Goal: Information Seeking & Learning: Learn about a topic

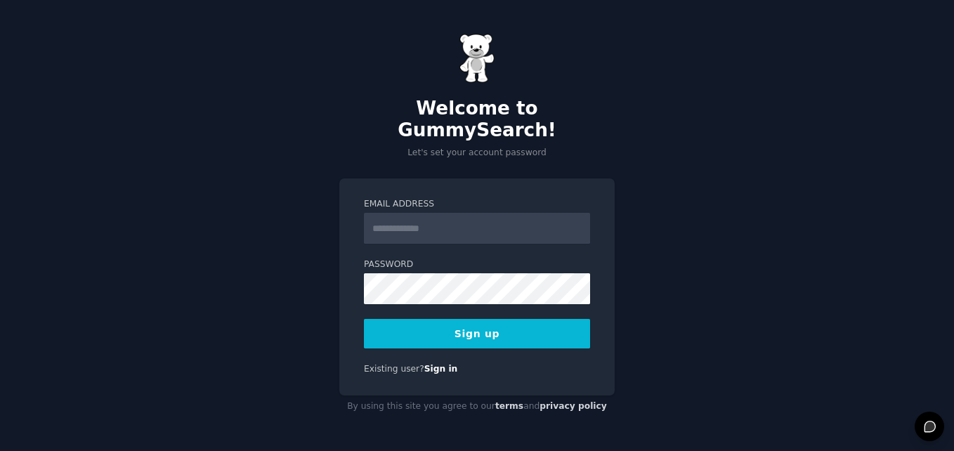
click at [511, 221] on input "Email Address" at bounding box center [477, 228] width 226 height 31
type input "**********"
click at [431, 294] on form "**********" at bounding box center [477, 273] width 226 height 150
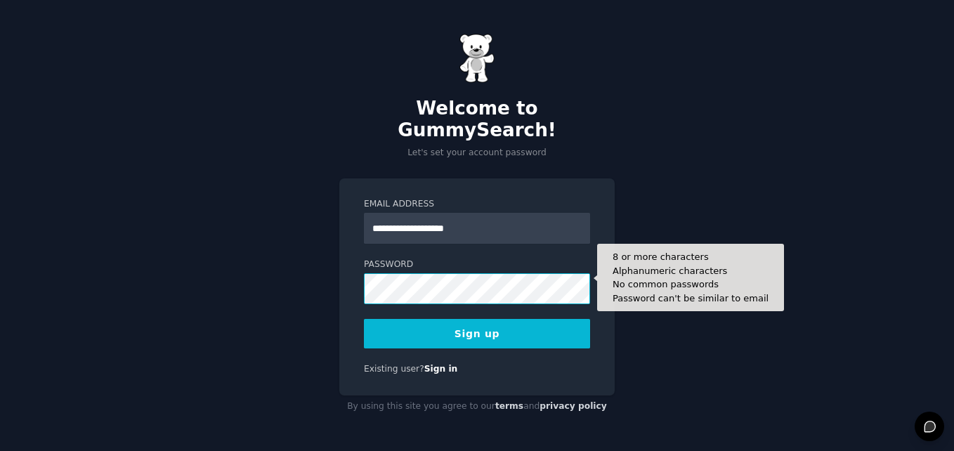
click at [364, 319] on button "Sign up" at bounding box center [477, 334] width 226 height 30
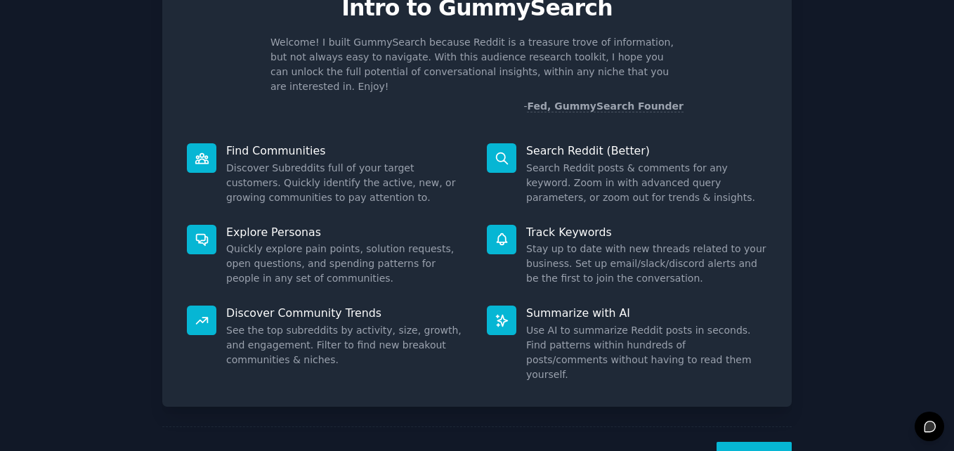
scroll to position [99, 0]
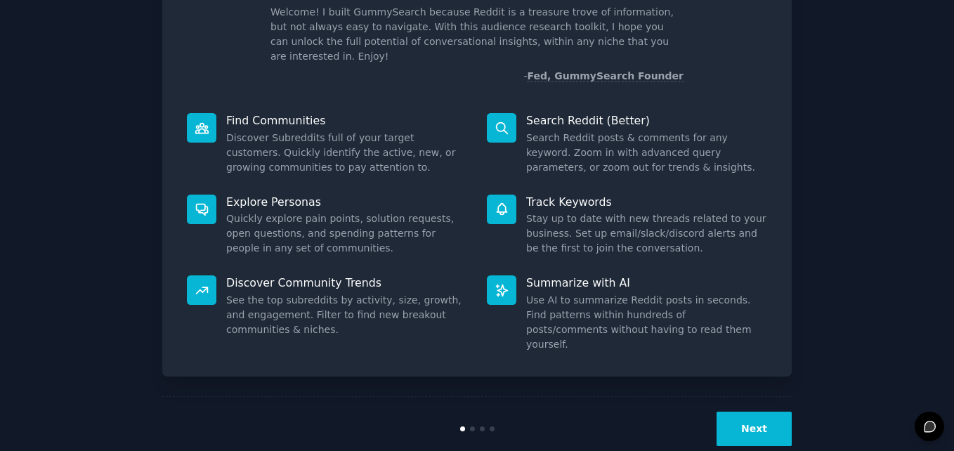
click at [759, 412] on button "Next" at bounding box center [754, 429] width 75 height 34
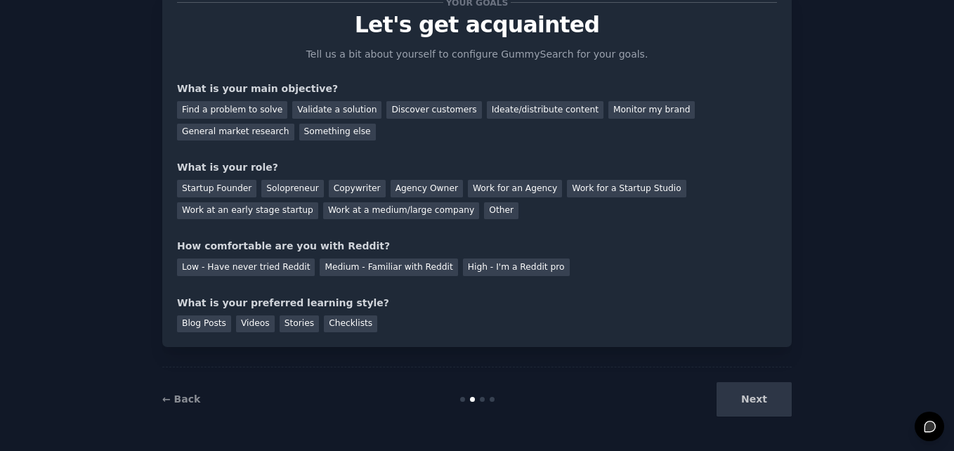
scroll to position [52, 0]
click at [748, 393] on div "Next" at bounding box center [687, 399] width 210 height 34
click at [739, 394] on div "Next" at bounding box center [687, 399] width 210 height 34
click at [594, 304] on div "What is your preferred learning style?" at bounding box center [477, 303] width 600 height 15
click at [251, 320] on div "Videos" at bounding box center [255, 324] width 39 height 18
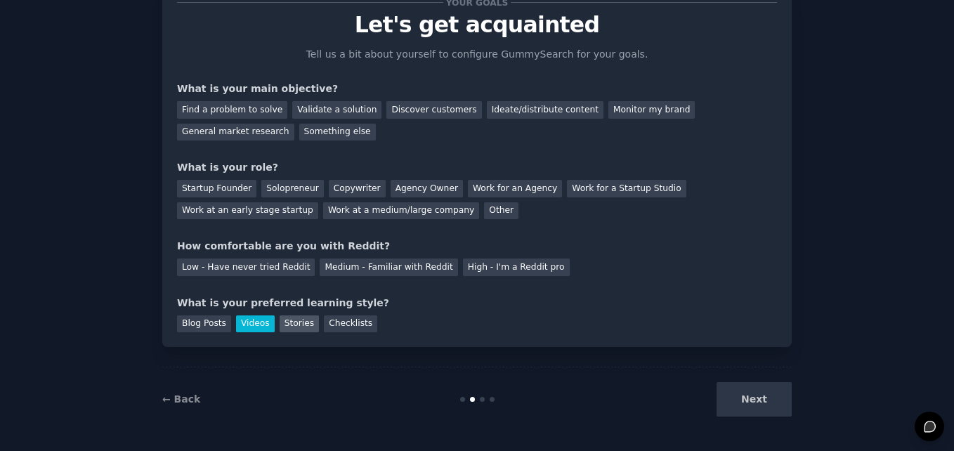
click at [291, 323] on div "Stories" at bounding box center [299, 324] width 39 height 18
click at [324, 329] on div "Checklists" at bounding box center [350, 324] width 53 height 18
click at [260, 318] on div "Videos" at bounding box center [255, 324] width 39 height 18
click at [284, 266] on div "Low - Have never tried Reddit" at bounding box center [246, 268] width 138 height 18
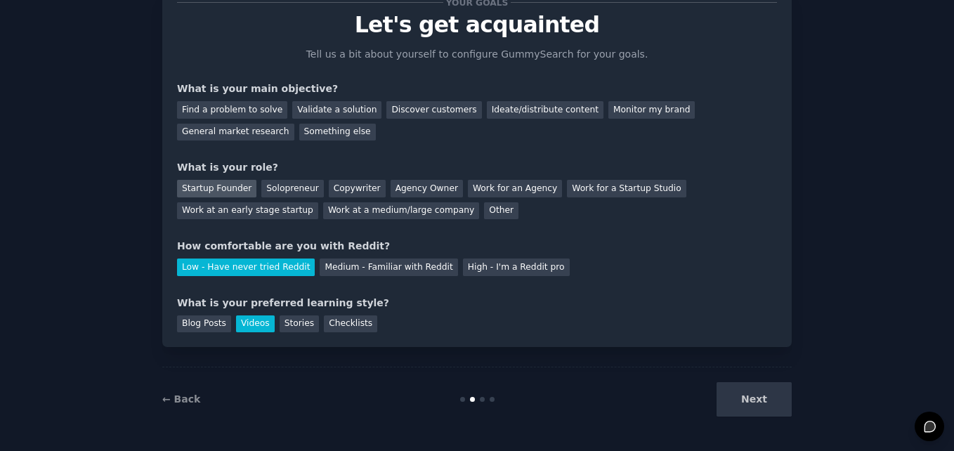
click at [238, 190] on div "Startup Founder" at bounding box center [216, 189] width 79 height 18
click at [292, 184] on div "Solopreneur" at bounding box center [292, 189] width 62 height 18
click at [213, 185] on div "Startup Founder" at bounding box center [216, 189] width 79 height 18
click at [264, 183] on div "Solopreneur" at bounding box center [292, 189] width 62 height 18
click at [225, 187] on div "Startup Founder" at bounding box center [216, 189] width 79 height 18
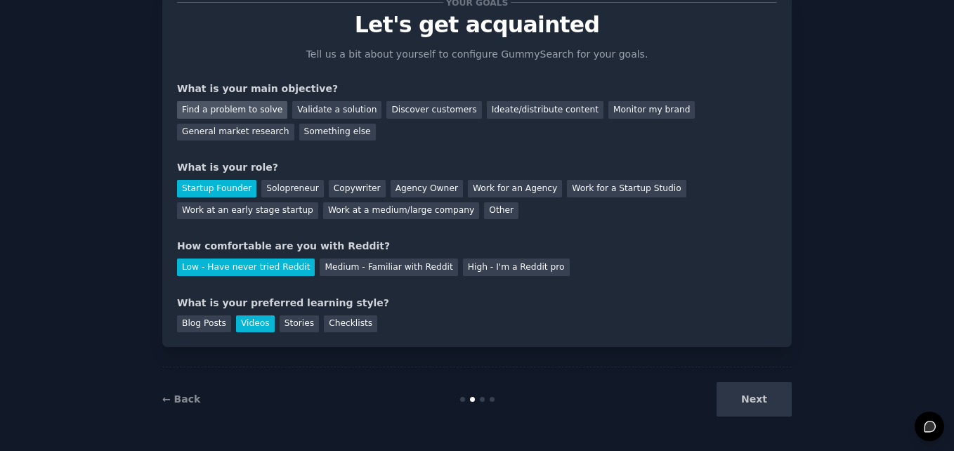
click at [183, 108] on div "Find a problem to solve" at bounding box center [232, 110] width 110 height 18
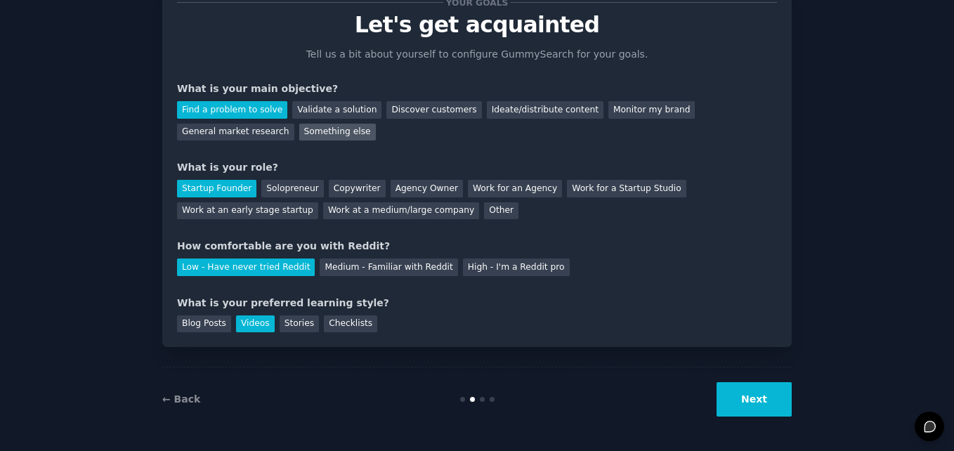
click at [299, 127] on div "Something else" at bounding box center [337, 133] width 77 height 18
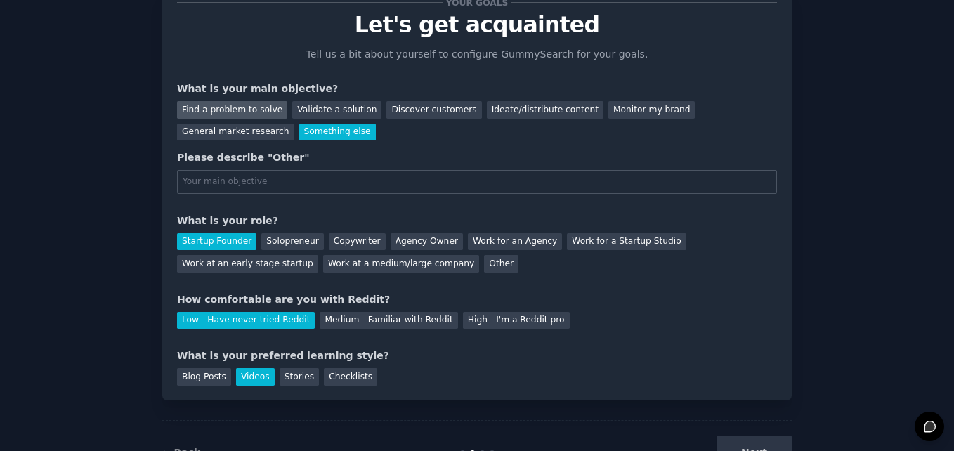
click at [187, 103] on div "Find a problem to solve" at bounding box center [232, 110] width 110 height 18
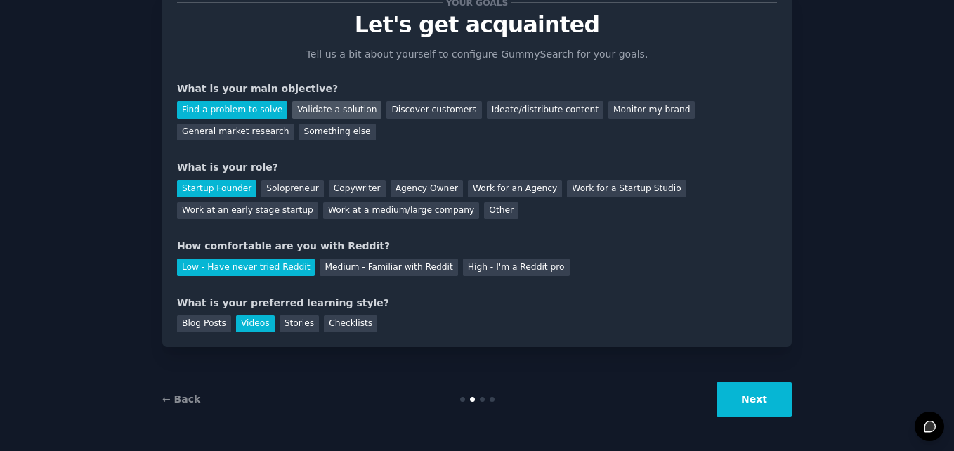
click at [330, 115] on div "Validate a solution" at bounding box center [336, 110] width 89 height 18
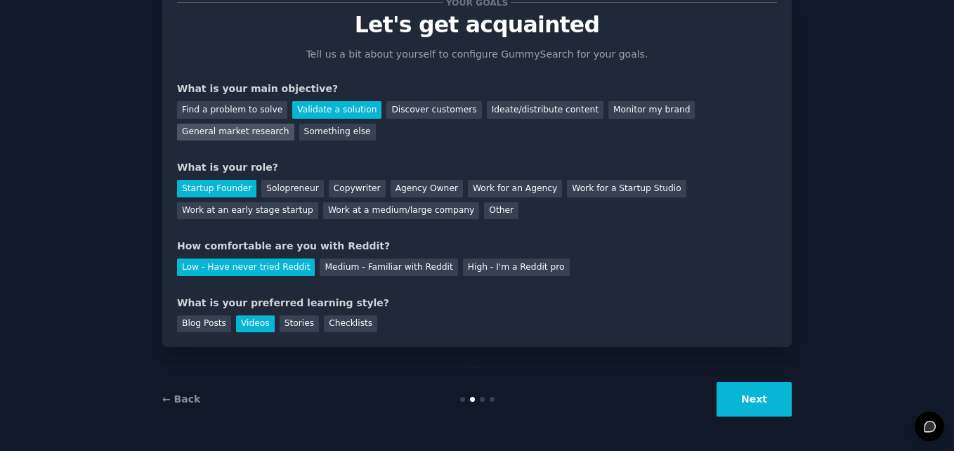
click at [294, 124] on div "General market research" at bounding box center [235, 133] width 117 height 18
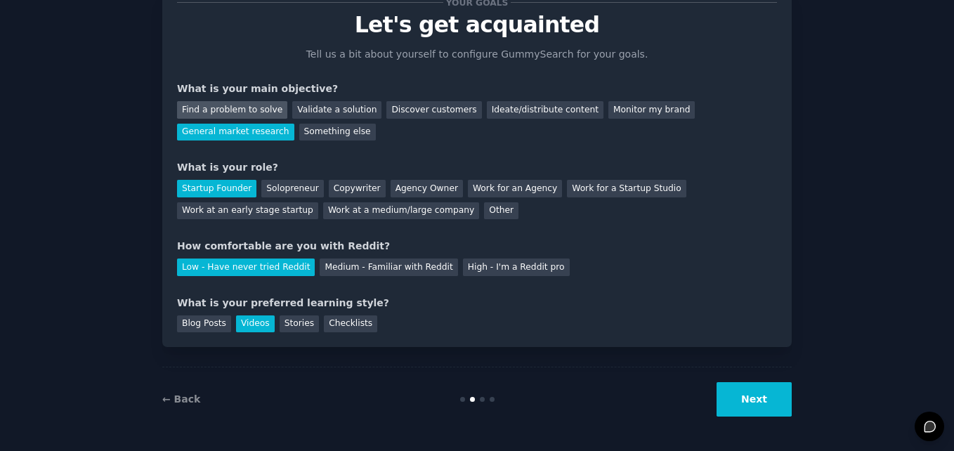
click at [236, 107] on div "Find a problem to solve" at bounding box center [232, 110] width 110 height 18
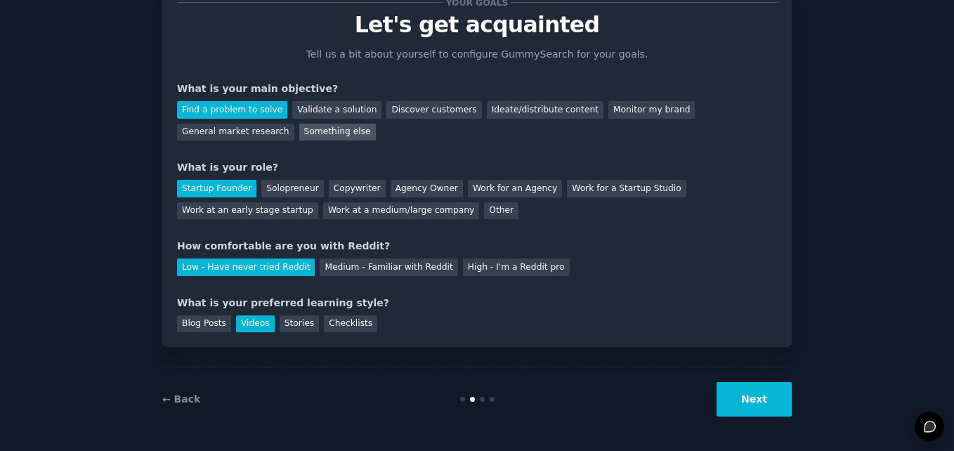
click at [299, 136] on div "Something else" at bounding box center [337, 133] width 77 height 18
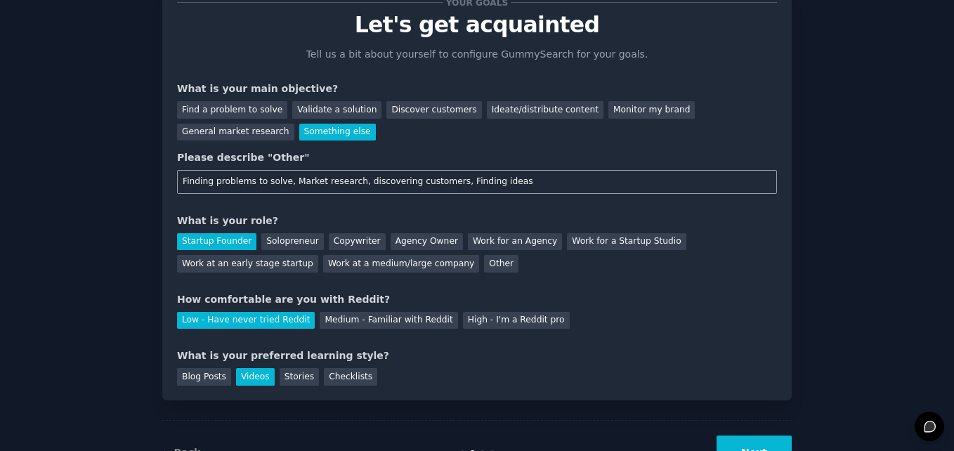
click at [351, 183] on input "Finding problems to solve, Market research, discovering customers, Finding ideas" at bounding box center [477, 182] width 600 height 24
type input "Finding problems to solve, Market research, Discovering customers, Finding ideas"
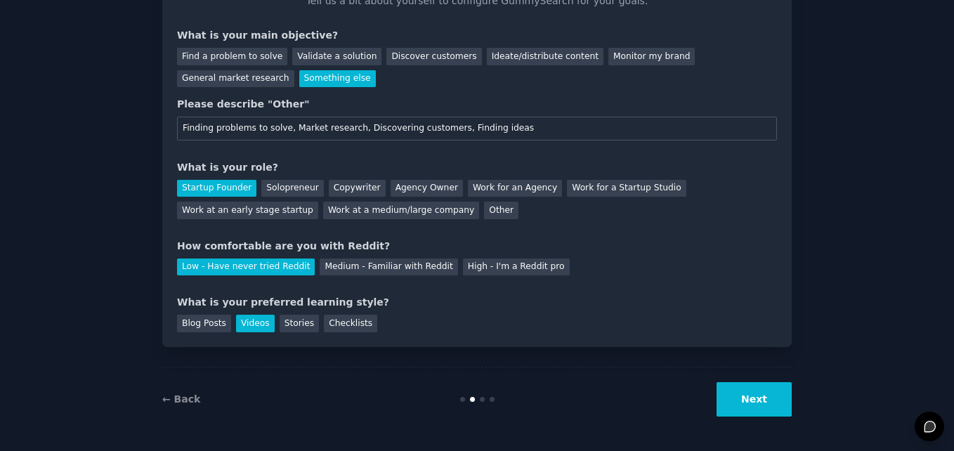
click at [752, 405] on button "Next" at bounding box center [754, 399] width 75 height 34
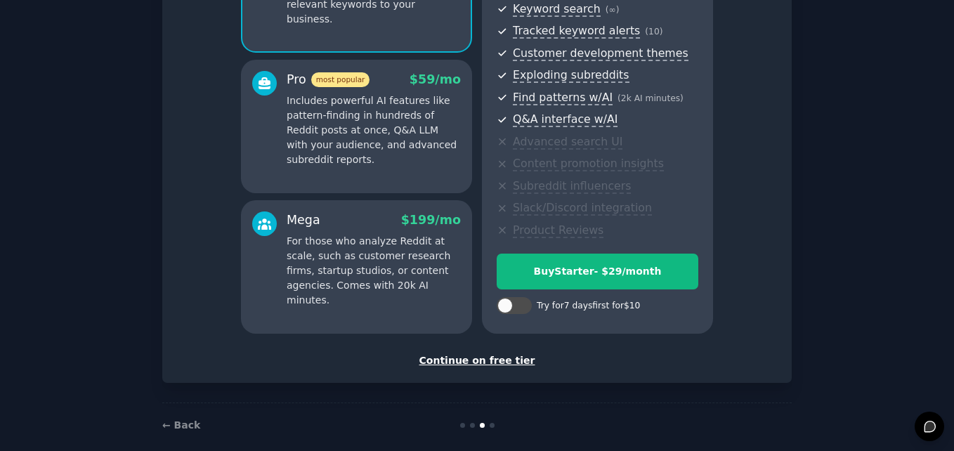
scroll to position [223, 0]
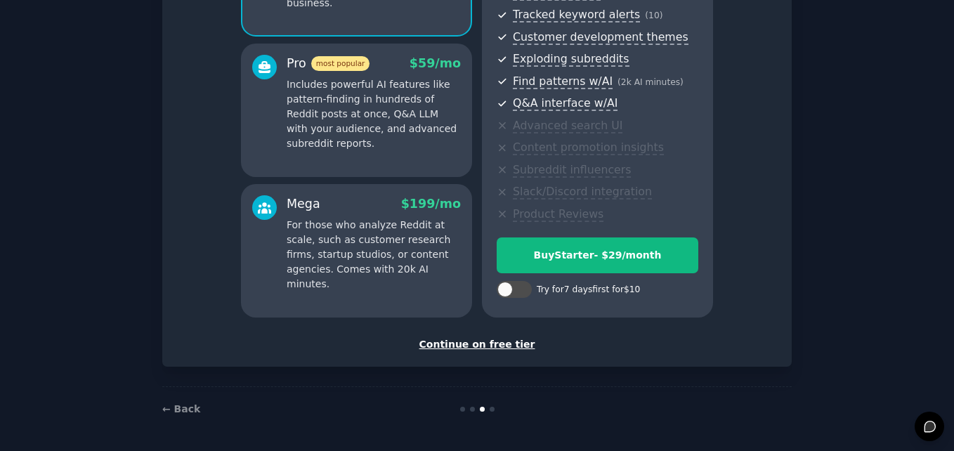
click at [488, 344] on div "Continue on free tier" at bounding box center [477, 344] width 600 height 15
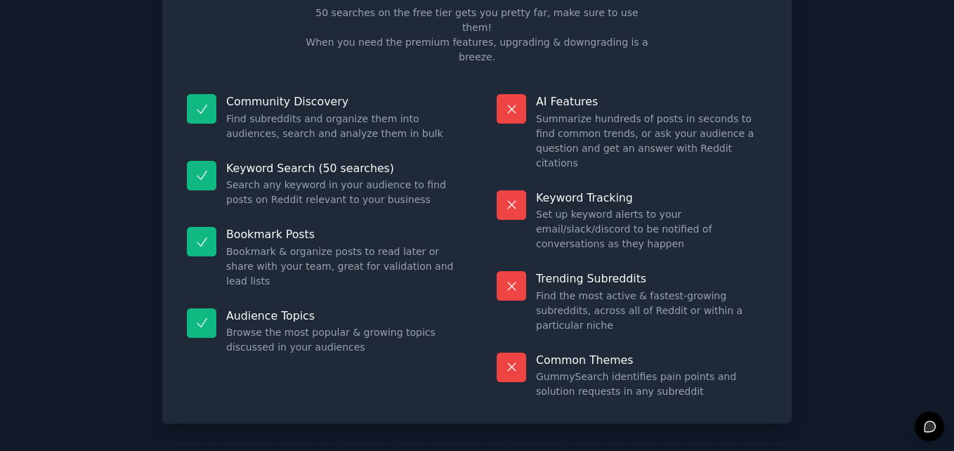
scroll to position [96, 0]
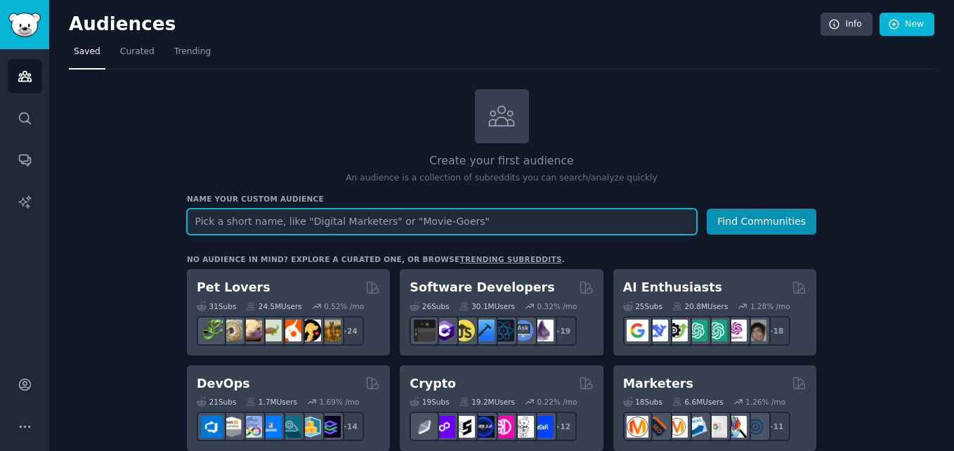
click at [452, 217] on input "text" at bounding box center [442, 222] width 510 height 26
type input "app ideas"
click at [707, 209] on button "Find Communities" at bounding box center [762, 222] width 110 height 26
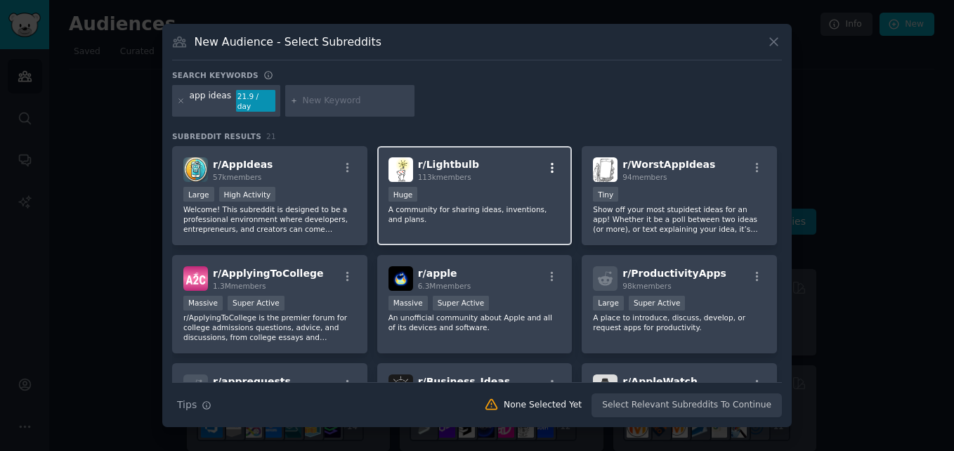
click at [552, 167] on icon "button" at bounding box center [552, 168] width 13 height 13
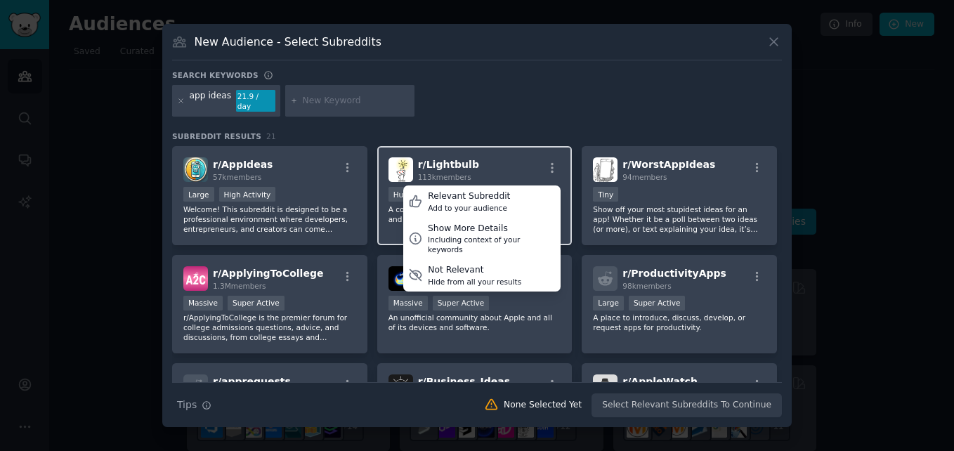
click at [518, 157] on div "r/ Lightbulb 113k members Relevant Subreddit Add to your audience Show More Det…" at bounding box center [474, 169] width 173 height 25
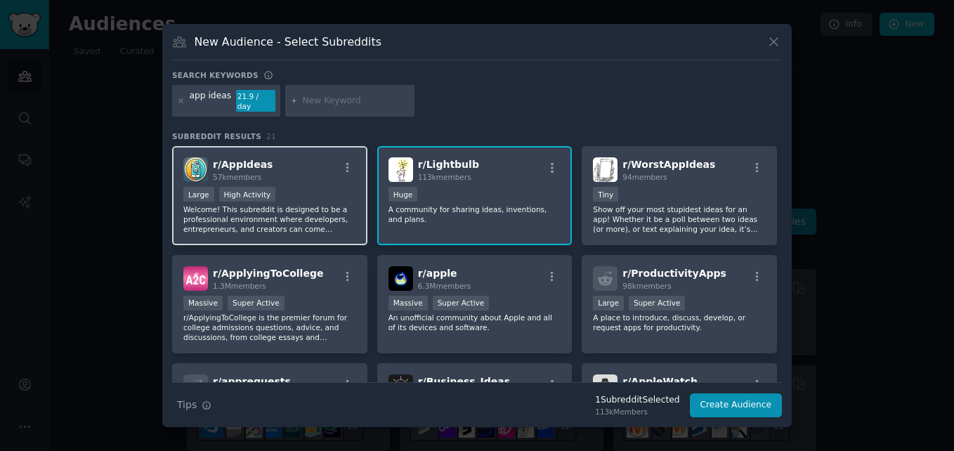
click at [270, 176] on div "r/ AppIdeas 57k members" at bounding box center [269, 169] width 173 height 25
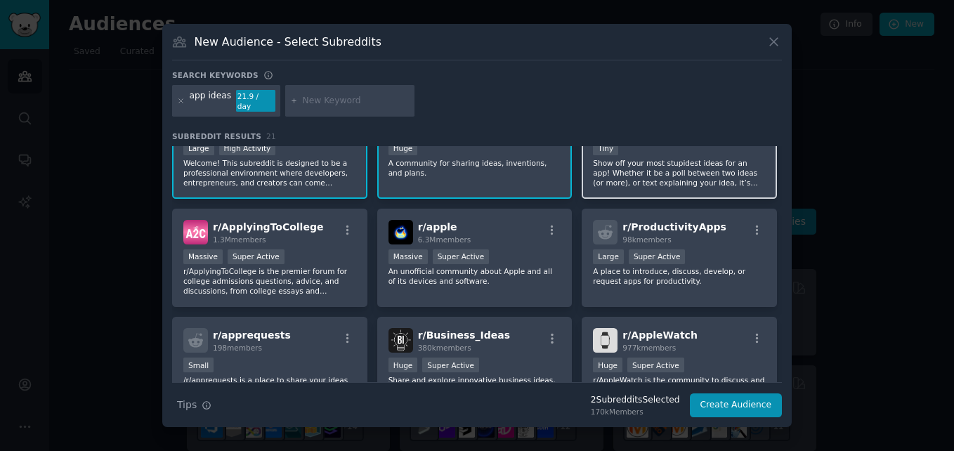
scroll to position [70, 0]
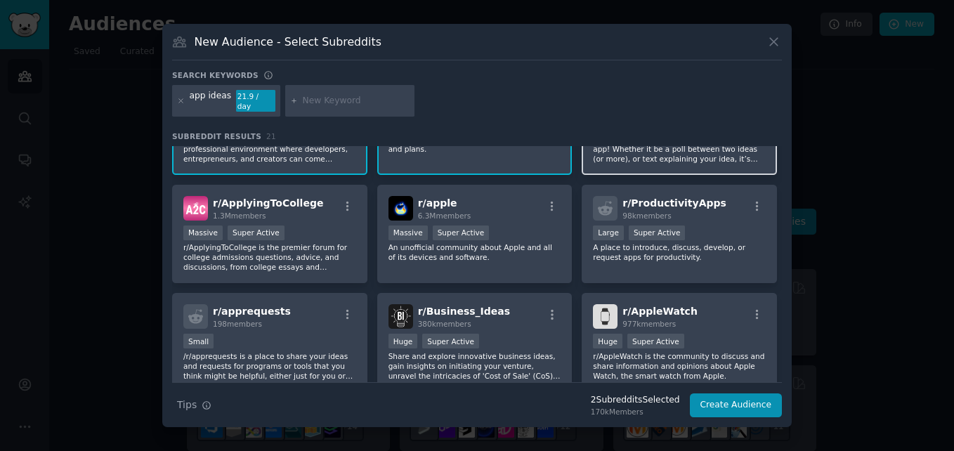
click at [637, 159] on div "r/ WorstAppIdeas 94 members Tiny Show off your most stupidest ideas for an app!…" at bounding box center [679, 125] width 195 height 99
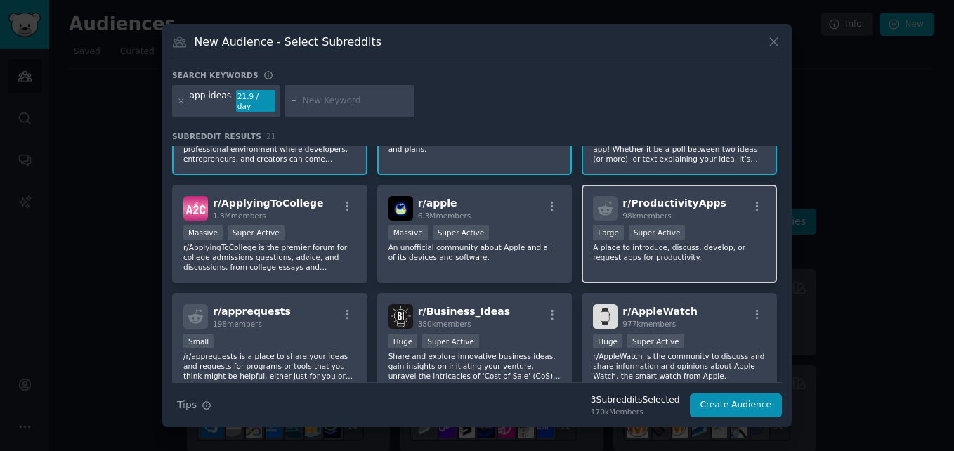
click at [621, 254] on p "A place to introduce, discuss, develop, or request apps for productivity." at bounding box center [679, 252] width 173 height 20
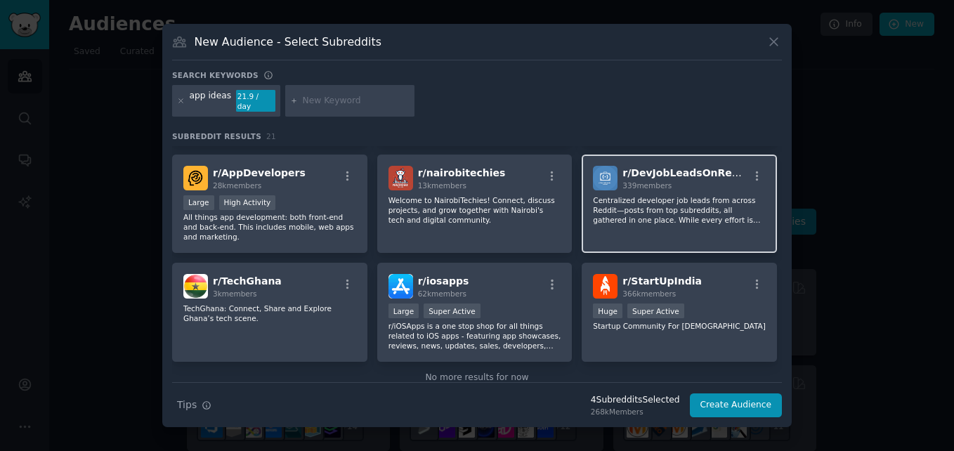
scroll to position [563, 0]
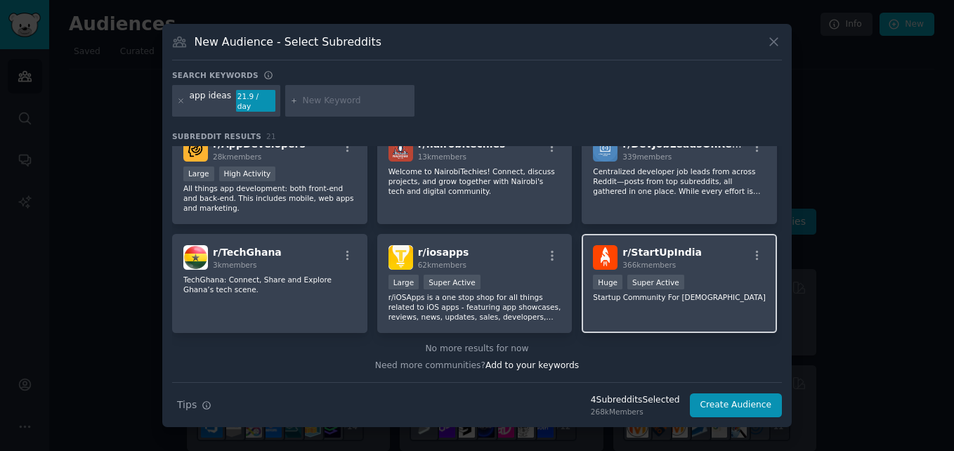
click at [596, 297] on div "r/ StartUpIndia 366k members Huge Super Active Startup Community For Indians" at bounding box center [679, 283] width 195 height 99
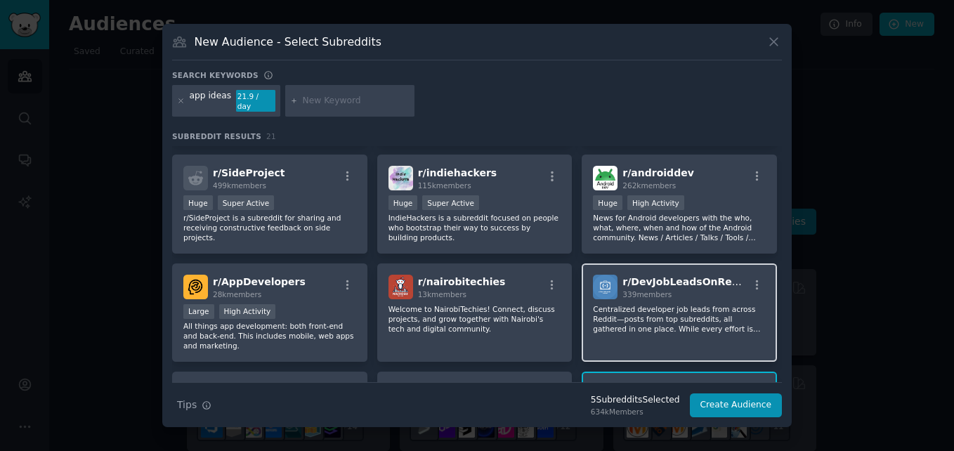
scroll to position [423, 0]
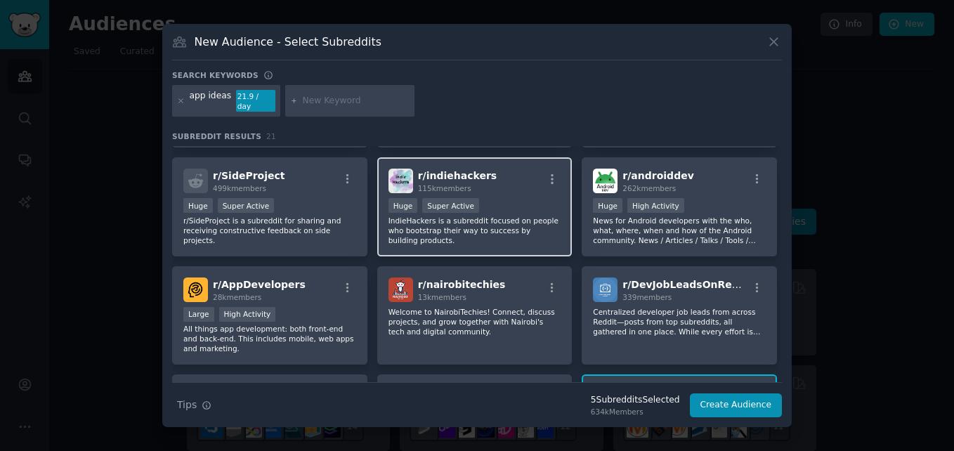
click at [506, 219] on p "IndieHackers is a subreddit focused on people who bootstrap their way to succes…" at bounding box center [474, 231] width 173 height 30
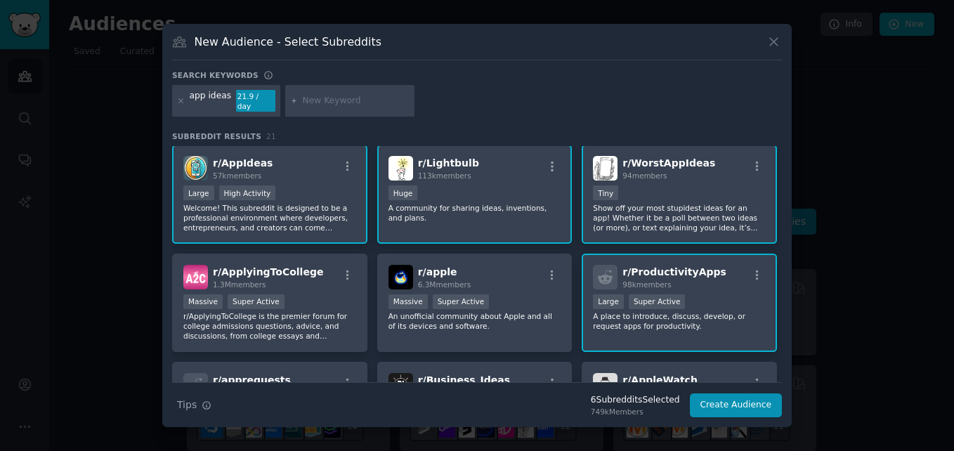
scroll to position [0, 0]
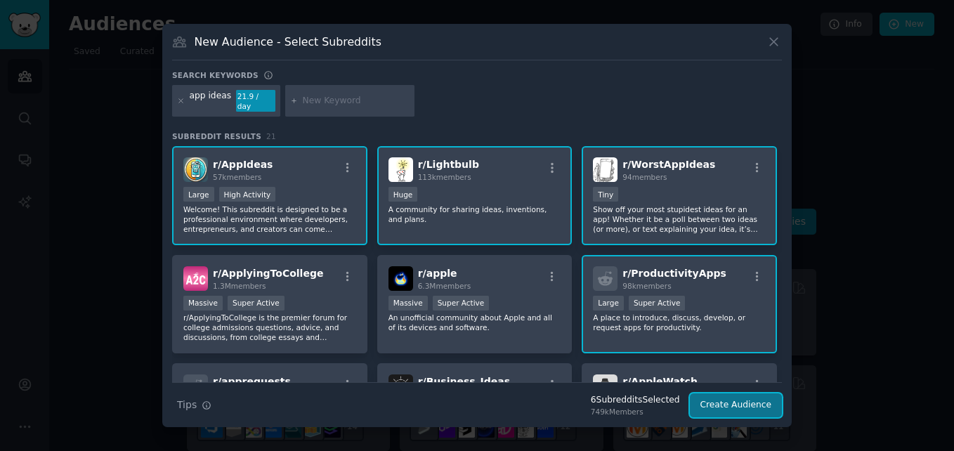
click at [726, 402] on button "Create Audience" at bounding box center [736, 405] width 93 height 24
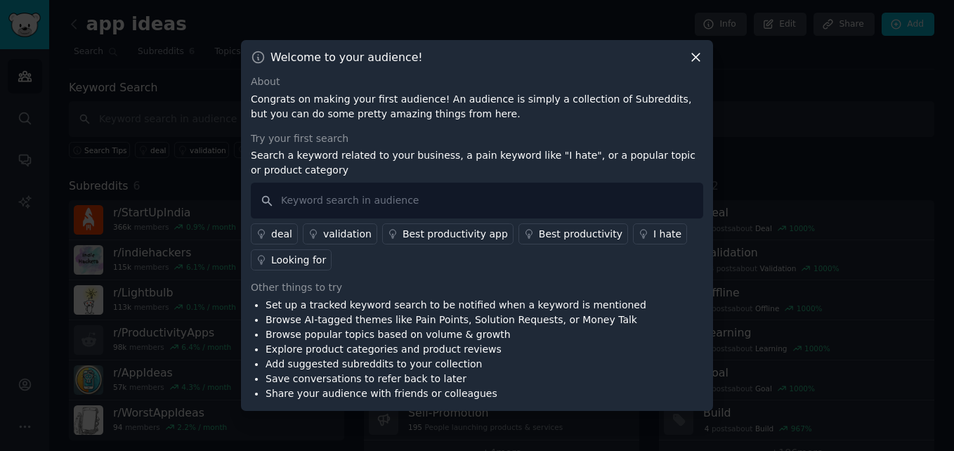
click at [699, 54] on icon at bounding box center [696, 58] width 8 height 8
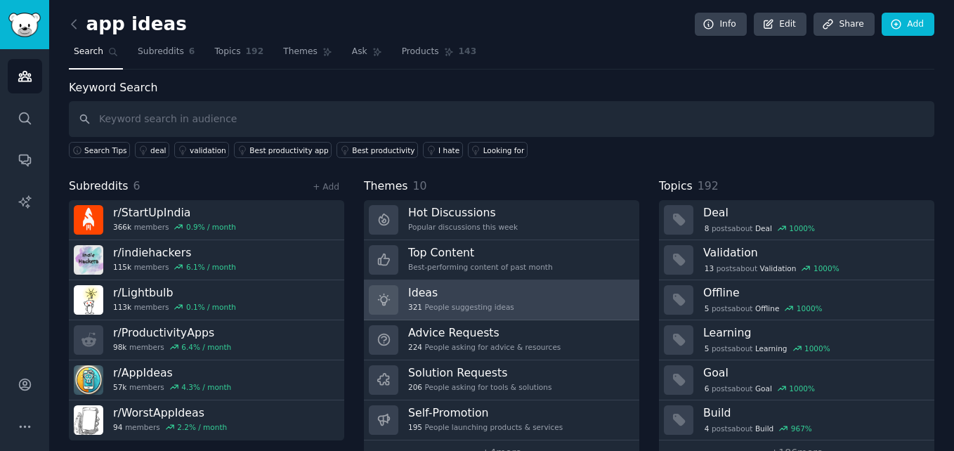
click at [537, 297] on link "Ideas 321 People suggesting ideas" at bounding box center [501, 300] width 275 height 40
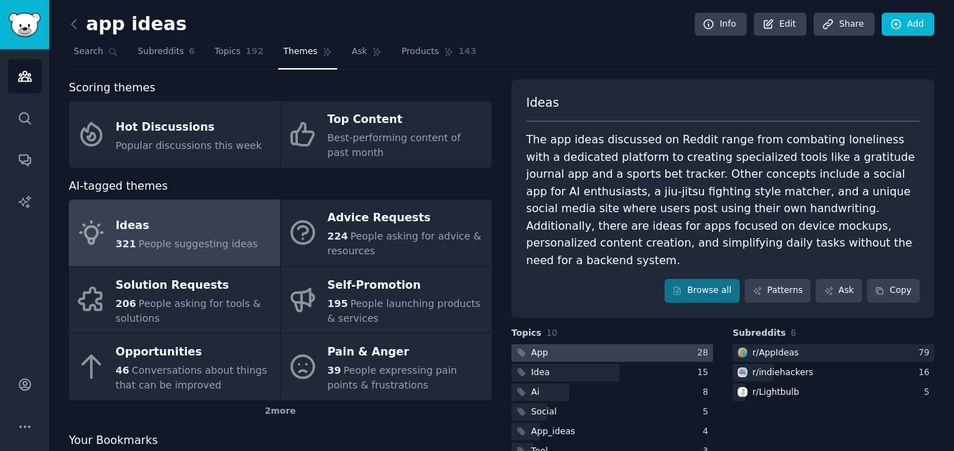
click at [561, 344] on div at bounding box center [612, 353] width 202 height 18
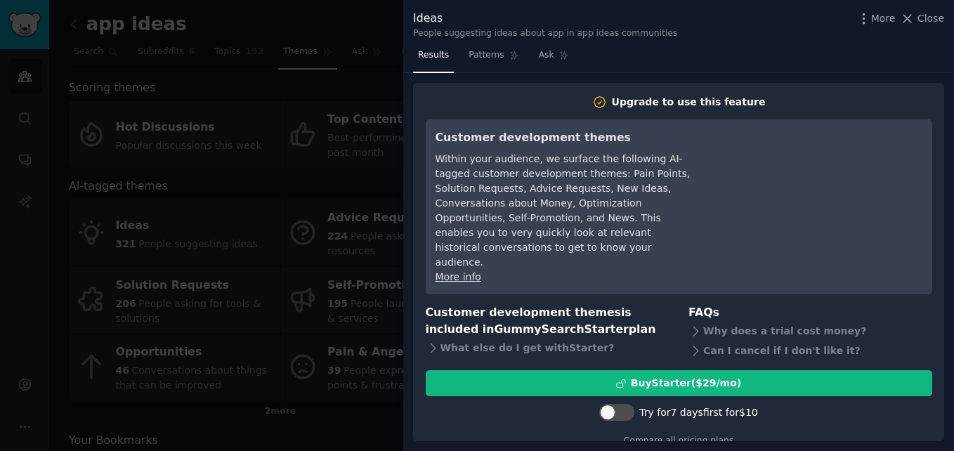
click at [352, 84] on div at bounding box center [477, 225] width 954 height 451
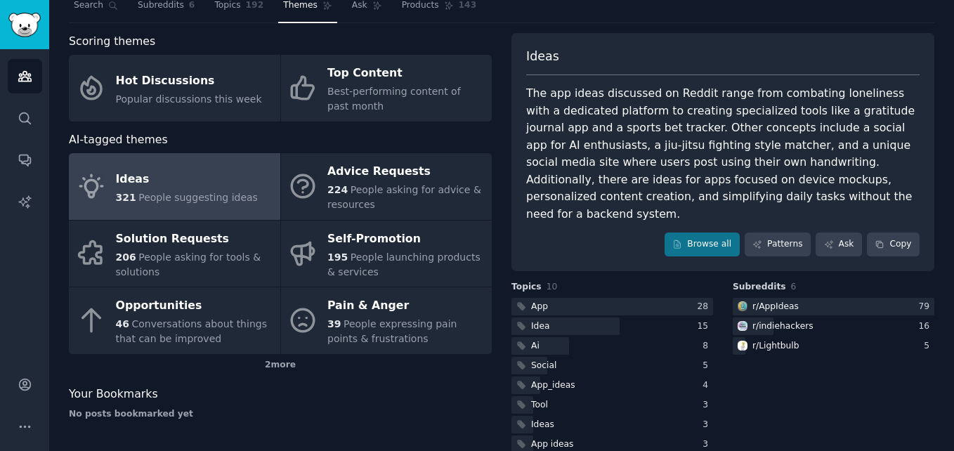
scroll to position [93, 0]
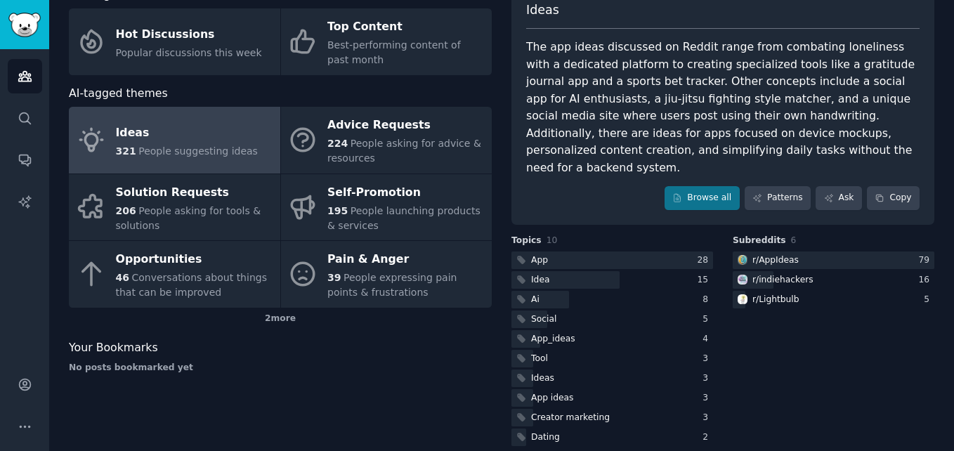
click at [188, 145] on span "People suggesting ideas" at bounding box center [197, 150] width 119 height 11
click at [693, 187] on link "Browse all" at bounding box center [702, 198] width 75 height 24
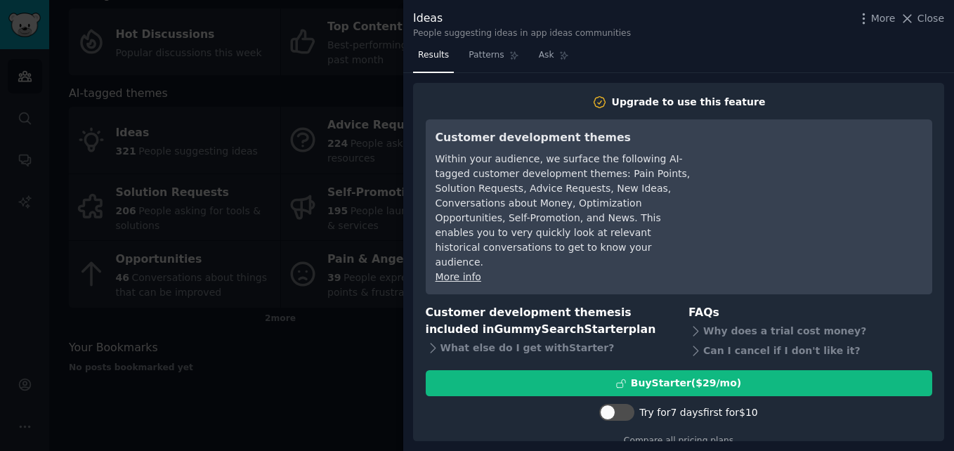
click at [368, 73] on div at bounding box center [477, 225] width 954 height 451
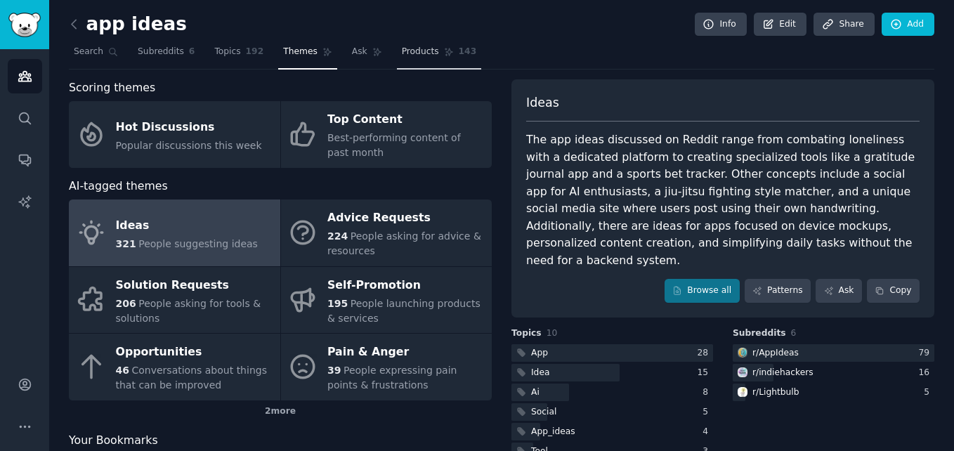
click at [407, 47] on span "Products" at bounding box center [420, 52] width 37 height 13
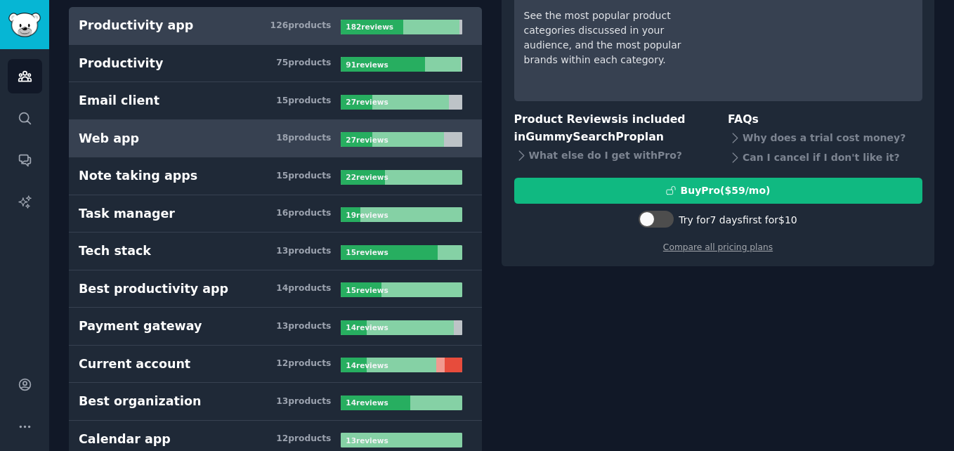
scroll to position [140, 0]
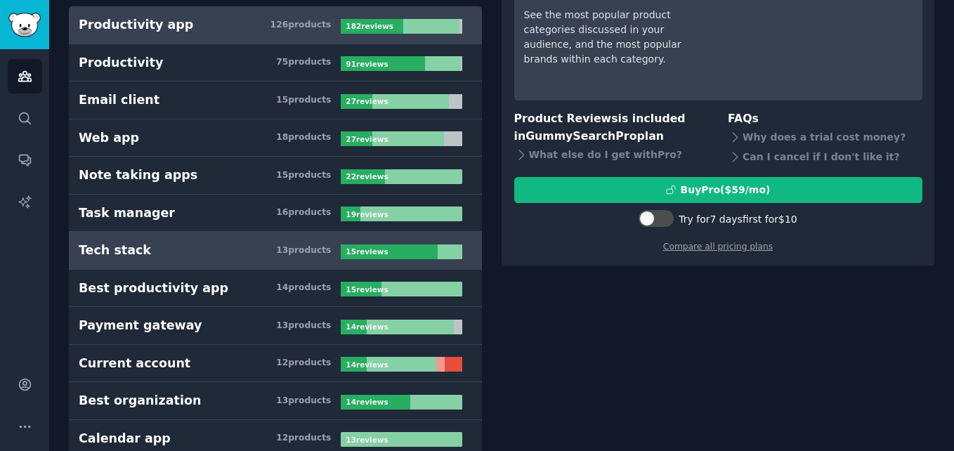
click at [230, 235] on link "Tech stack 13 product s 15 review s" at bounding box center [275, 251] width 413 height 38
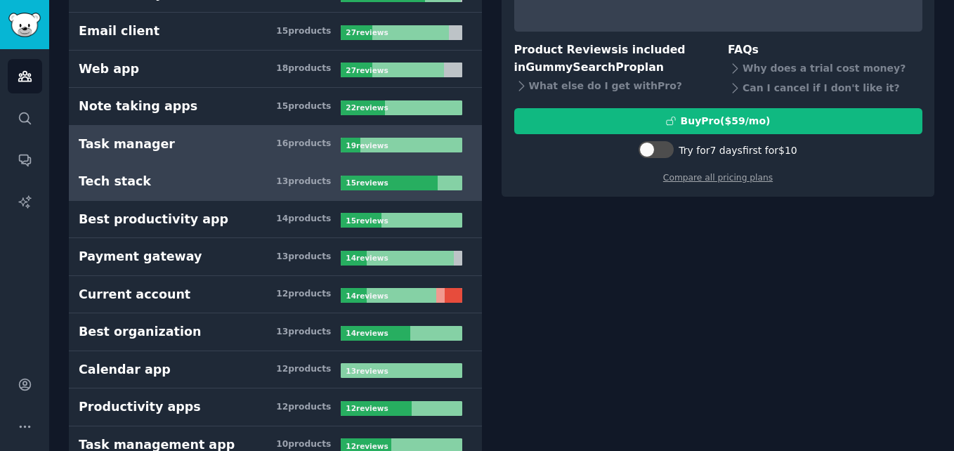
scroll to position [140, 0]
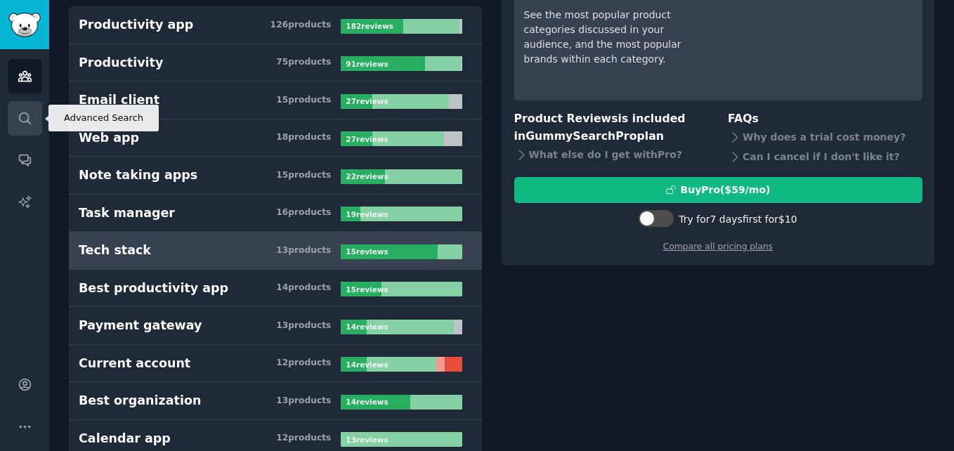
click at [22, 118] on icon "Sidebar" at bounding box center [25, 118] width 15 height 15
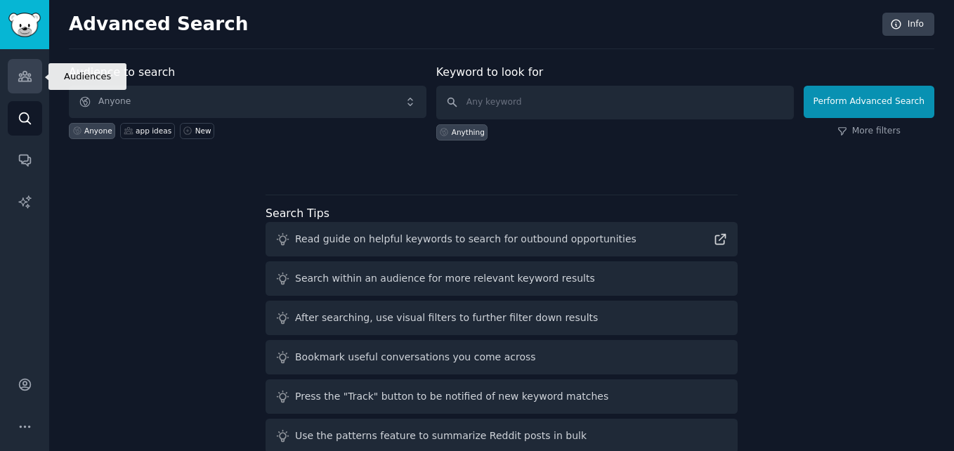
click at [39, 77] on link "Audiences" at bounding box center [25, 76] width 34 height 34
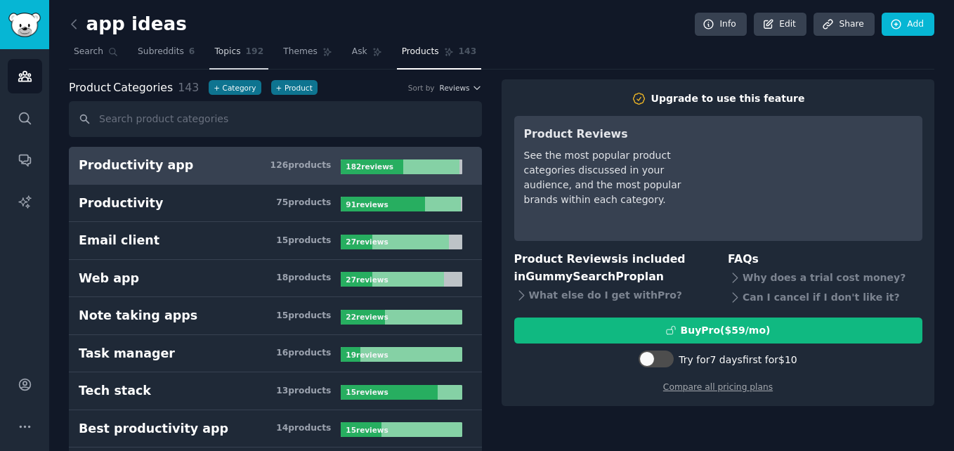
click at [248, 57] on span "192" at bounding box center [255, 52] width 18 height 13
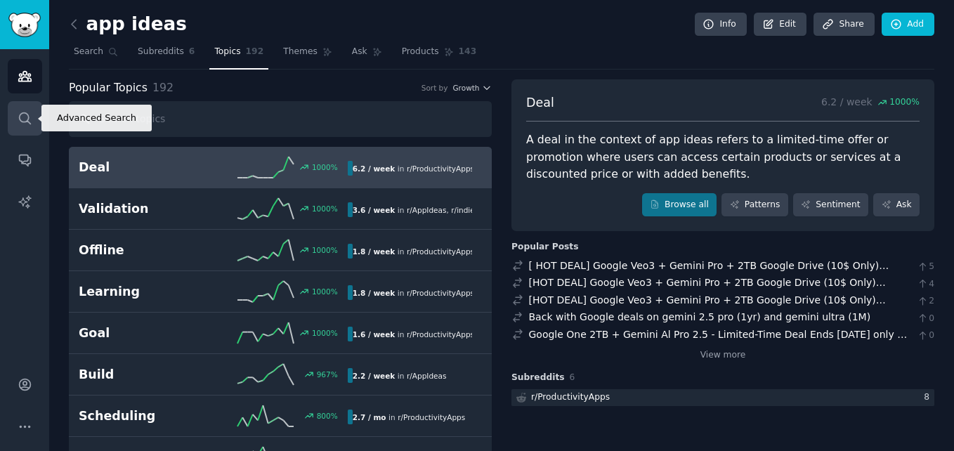
click at [16, 117] on link "Search" at bounding box center [25, 118] width 34 height 34
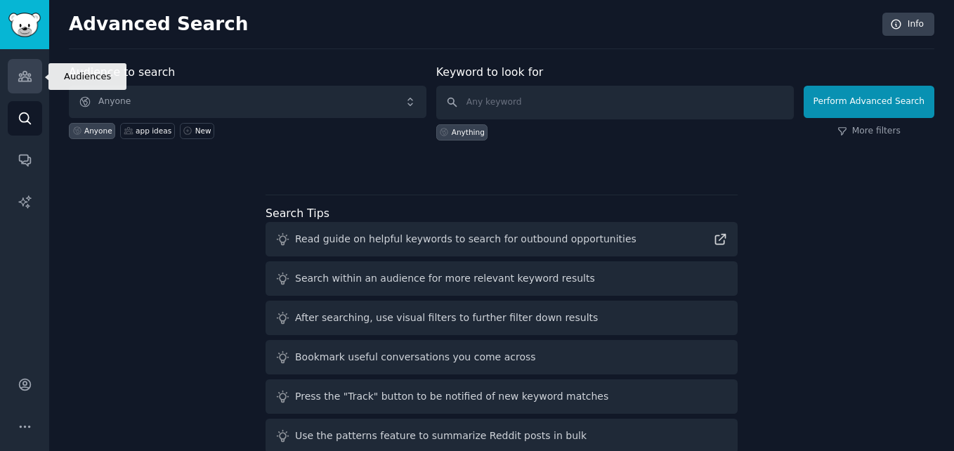
click at [30, 66] on link "Audiences" at bounding box center [25, 76] width 34 height 34
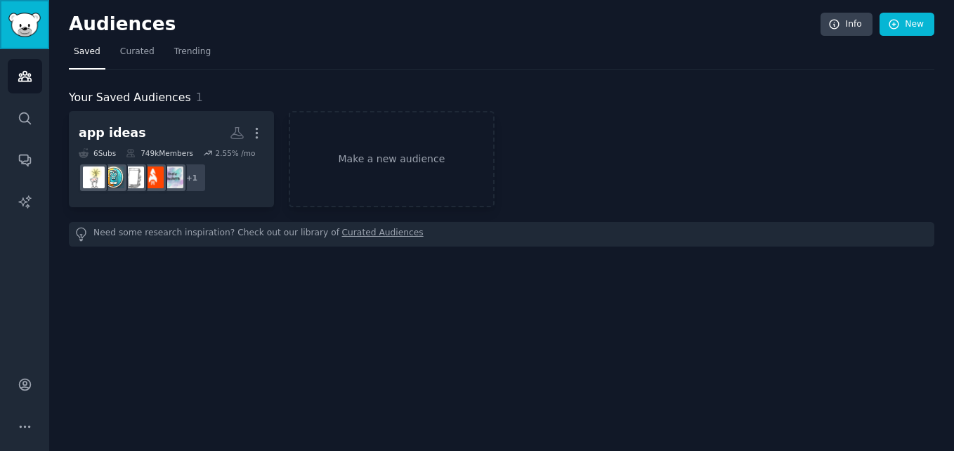
click at [30, 26] on img "Sidebar" at bounding box center [24, 25] width 32 height 25
click at [14, 11] on link "Sidebar" at bounding box center [24, 24] width 49 height 49
click at [26, 72] on icon "Sidebar" at bounding box center [24, 77] width 13 height 10
click at [151, 58] on link "Curated" at bounding box center [137, 55] width 44 height 29
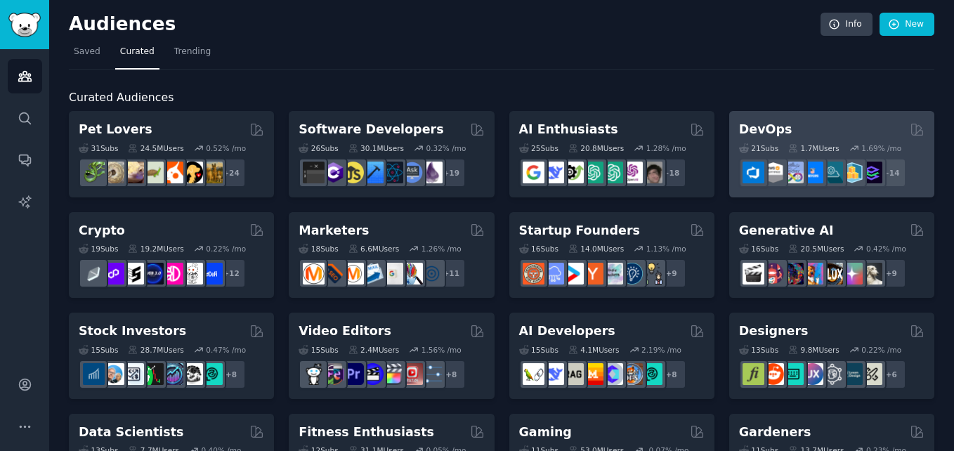
click at [802, 119] on div "DevOps 21 Sub s 1.7M Users 1.69 % /mo r/Docker_DevOps + 14" at bounding box center [831, 154] width 205 height 86
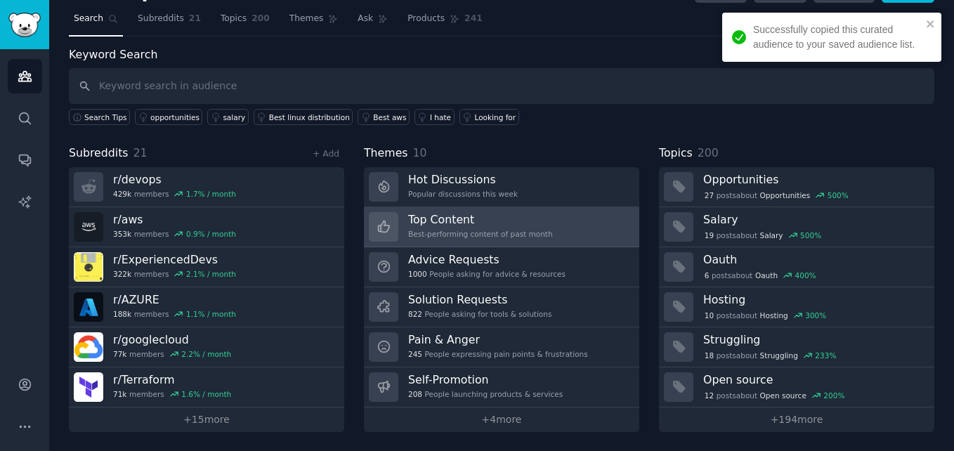
scroll to position [34, 0]
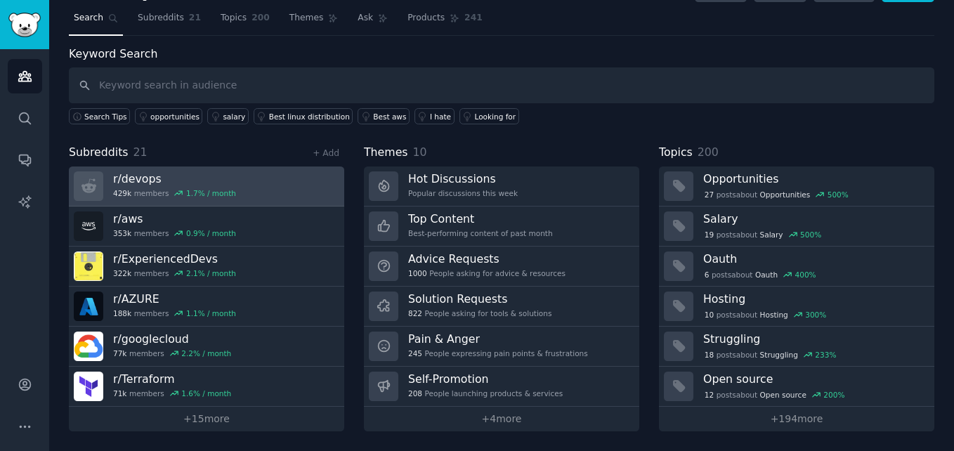
click at [249, 176] on link "r/ devops 429k members 1.7 % / month" at bounding box center [206, 186] width 275 height 40
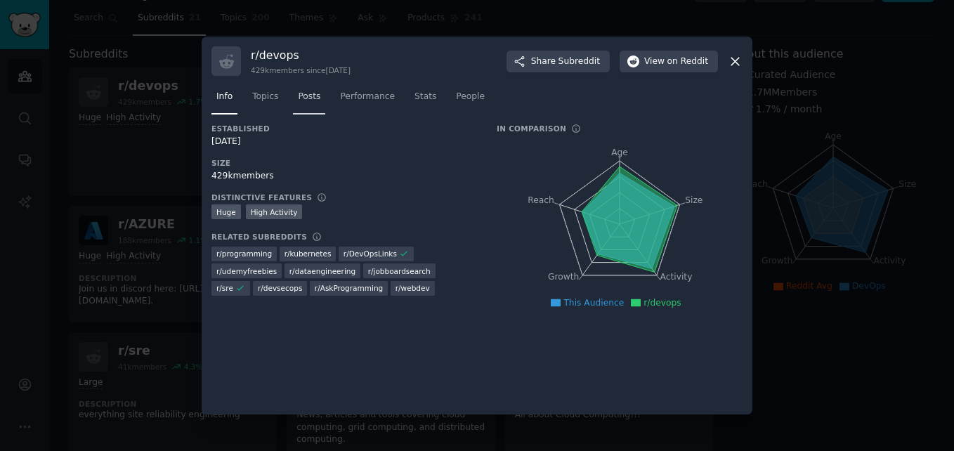
click at [298, 96] on span "Posts" at bounding box center [309, 97] width 22 height 13
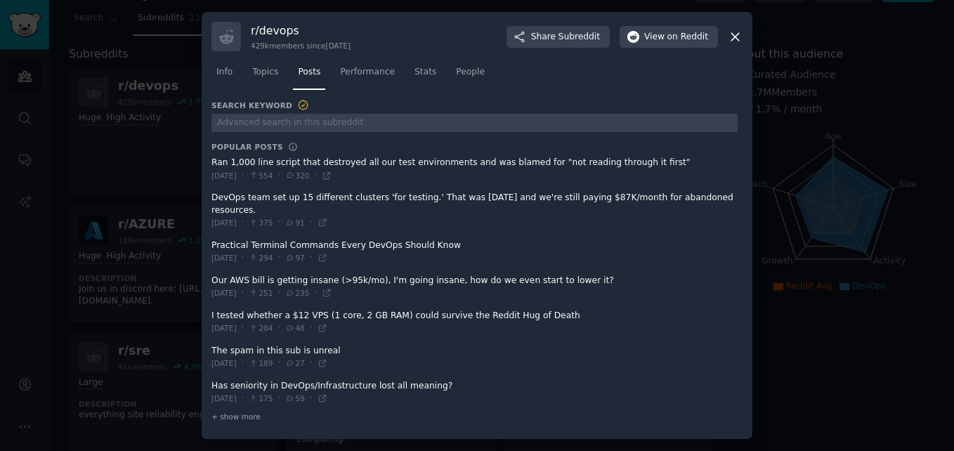
click at [162, 344] on div at bounding box center [477, 225] width 954 height 451
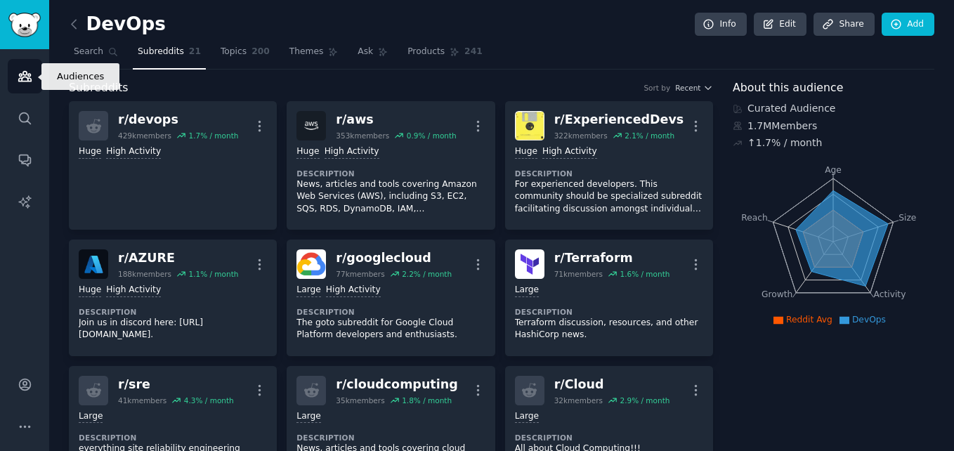
click at [30, 68] on link "Audiences" at bounding box center [25, 76] width 34 height 34
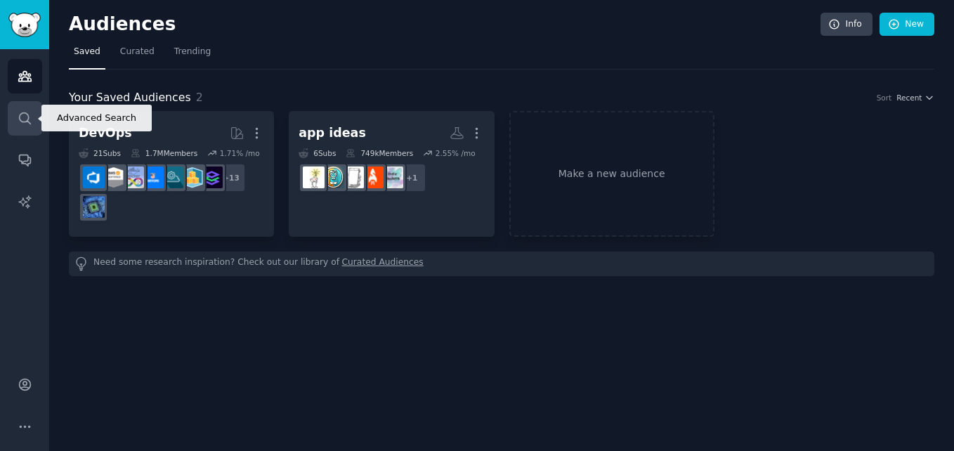
click at [18, 115] on icon "Sidebar" at bounding box center [25, 118] width 15 height 15
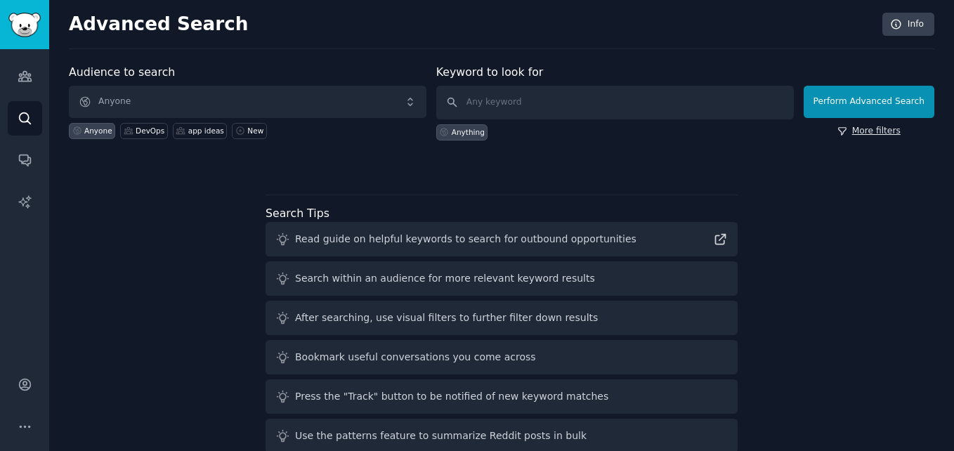
click at [847, 133] on icon at bounding box center [842, 131] width 10 height 10
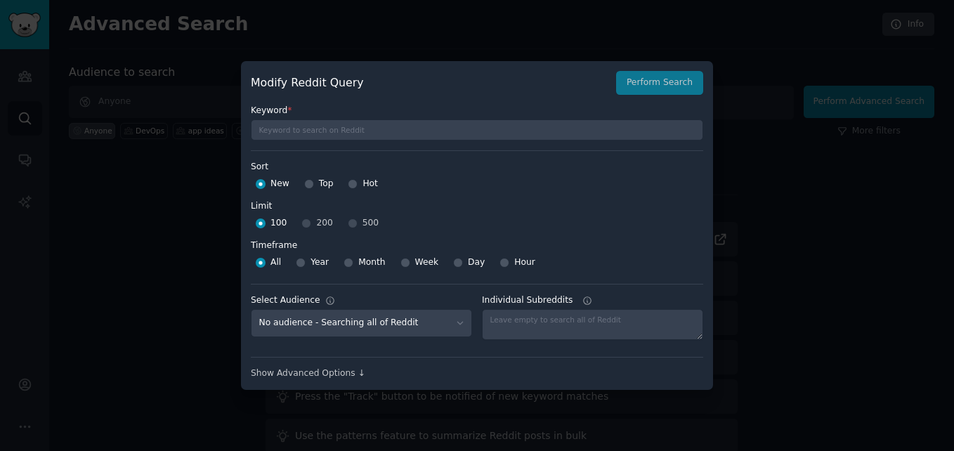
click at [135, 298] on div at bounding box center [477, 225] width 954 height 451
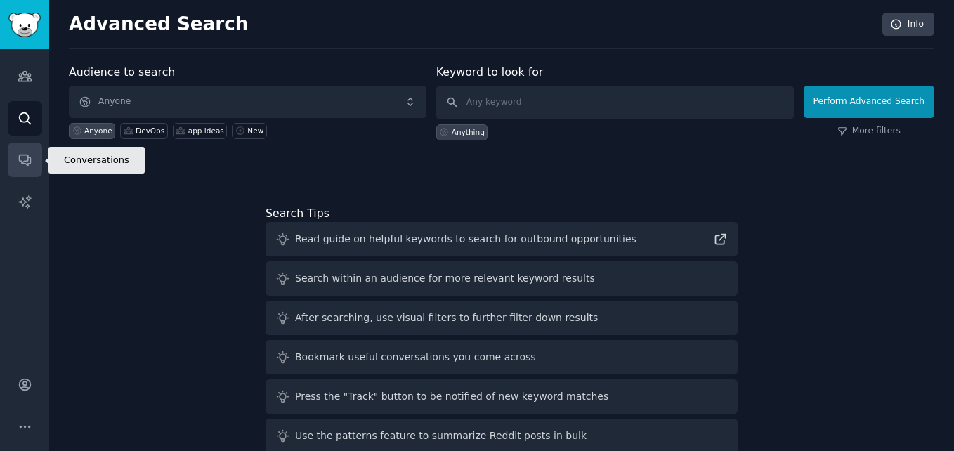
click at [32, 153] on link "Conversations" at bounding box center [25, 160] width 34 height 34
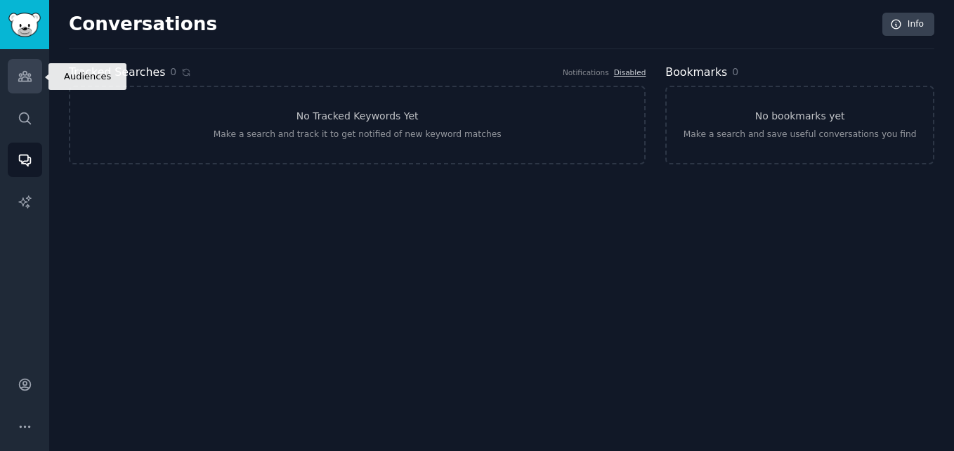
click at [18, 81] on icon "Sidebar" at bounding box center [24, 77] width 13 height 10
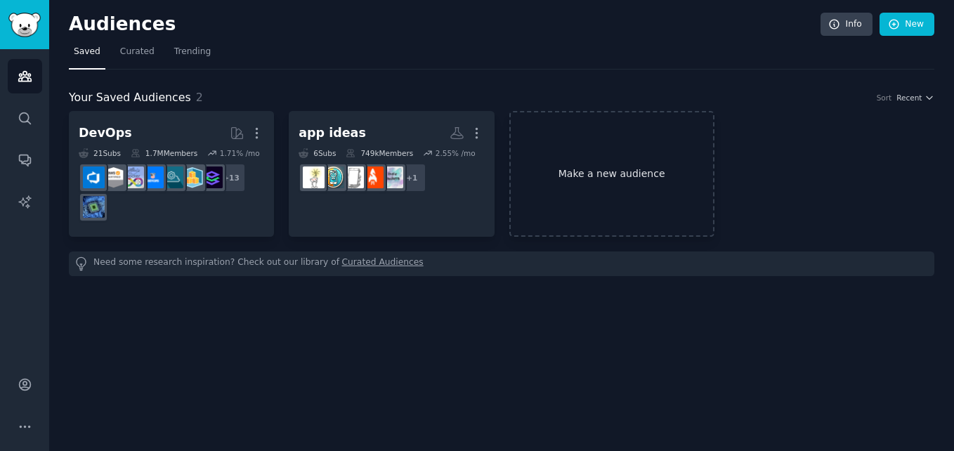
click at [689, 158] on link "Make a new audience" at bounding box center [611, 174] width 205 height 126
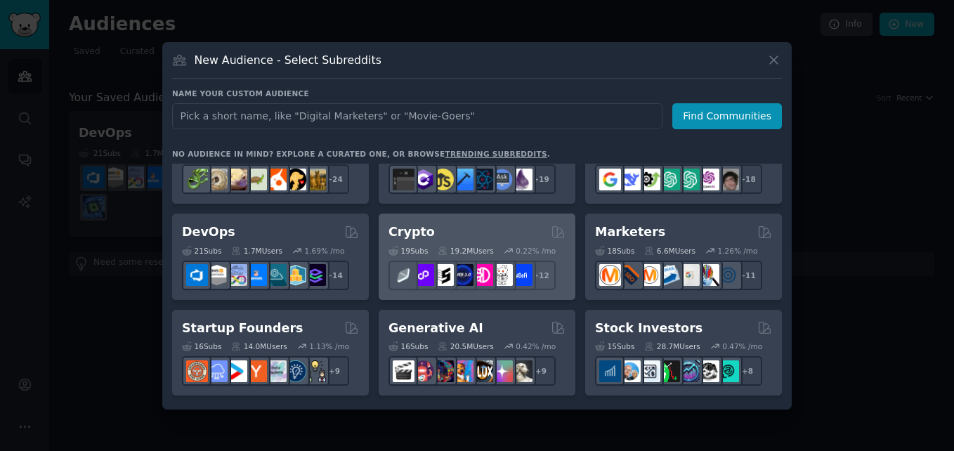
scroll to position [70, 0]
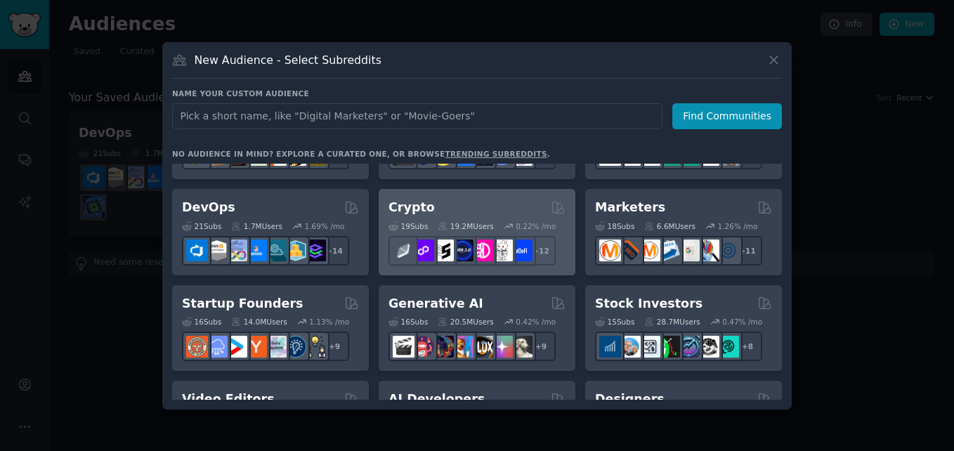
click at [498, 192] on div "Crypto Curated by GummySearch 19 Sub s 19.2M Users 0.22 % /mo r/Crypto_General,…" at bounding box center [477, 232] width 197 height 86
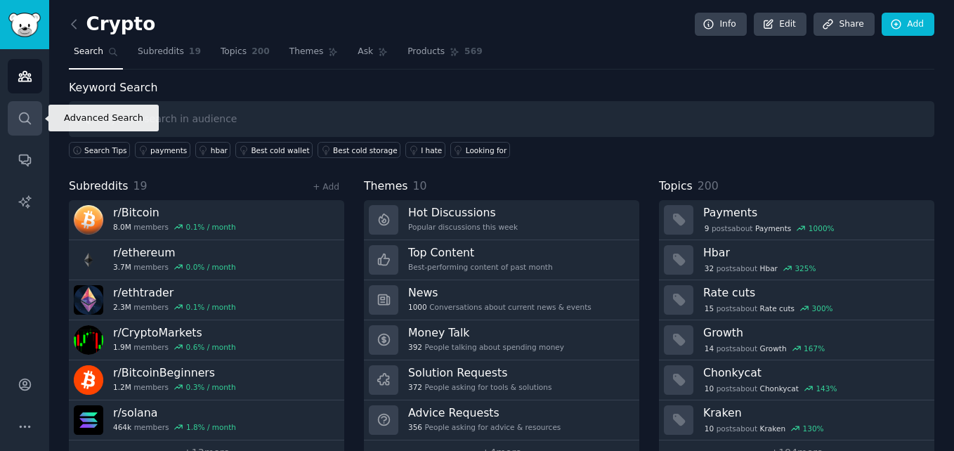
click at [14, 121] on link "Search" at bounding box center [25, 118] width 34 height 34
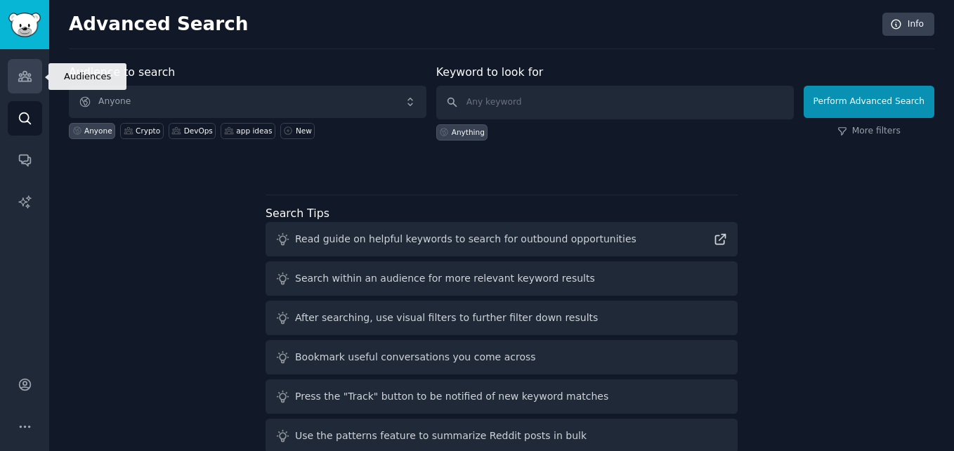
click at [38, 61] on link "Audiences" at bounding box center [25, 76] width 34 height 34
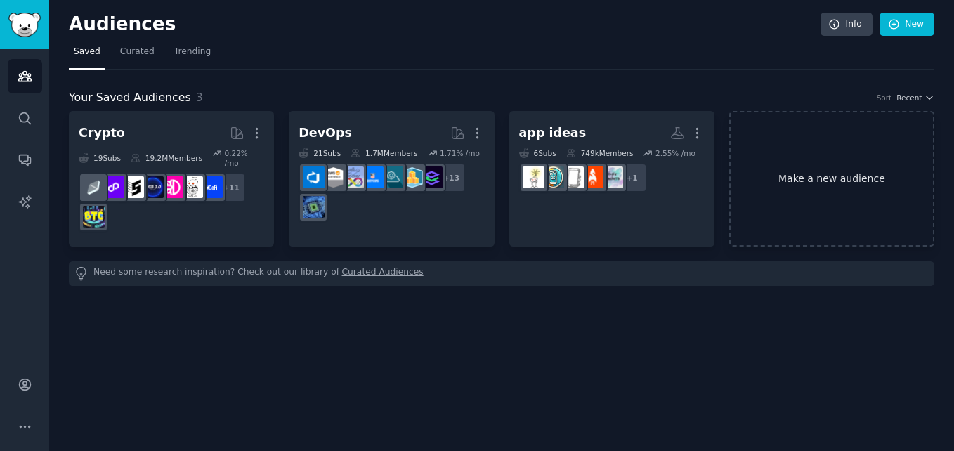
click at [818, 164] on link "Make a new audience" at bounding box center [831, 179] width 205 height 136
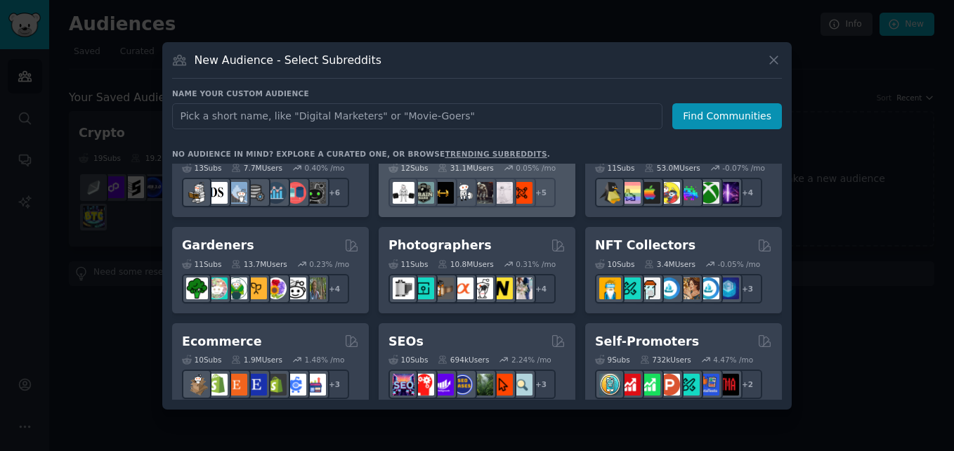
scroll to position [421, 0]
